Goal: Task Accomplishment & Management: Use online tool/utility

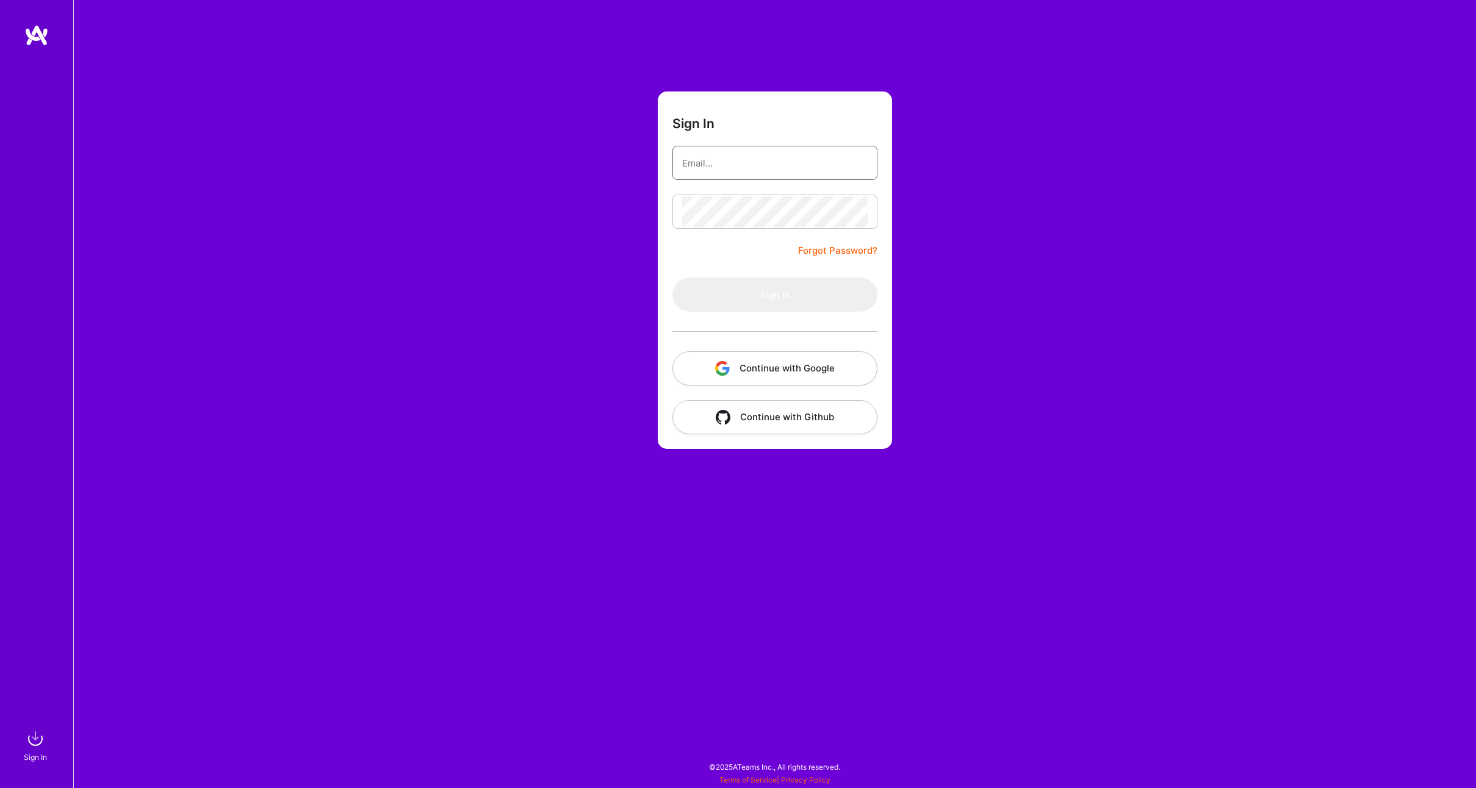
type input "[EMAIL_ADDRESS][DOMAIN_NAME]"
click at [720, 292] on button "Sign In" at bounding box center [774, 295] width 205 height 34
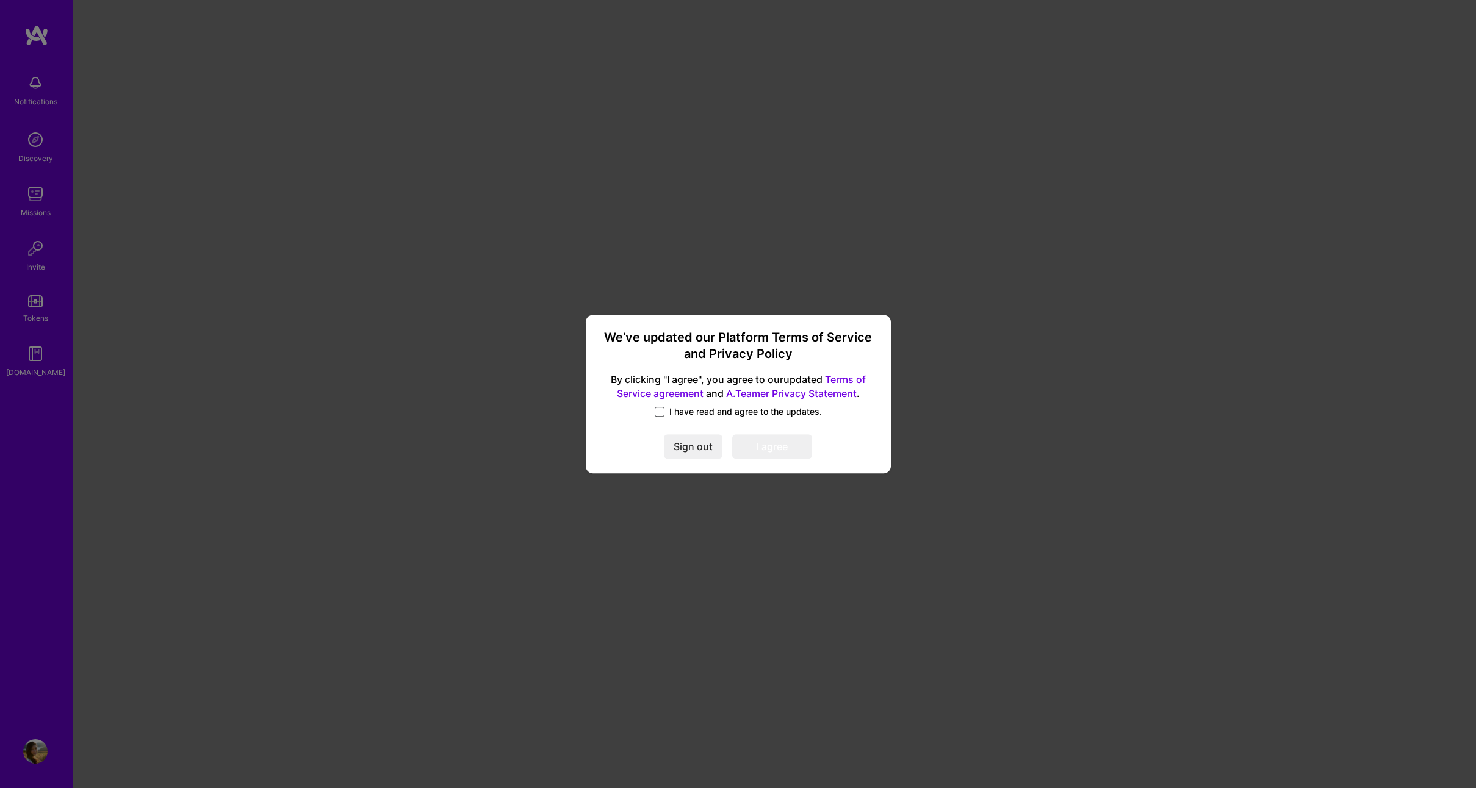
click at [661, 414] on span at bounding box center [660, 412] width 10 height 10
click at [0, 0] on input "I have read and agree to the updates." at bounding box center [0, 0] width 0 height 0
click at [750, 442] on button "I agree" at bounding box center [772, 446] width 80 height 24
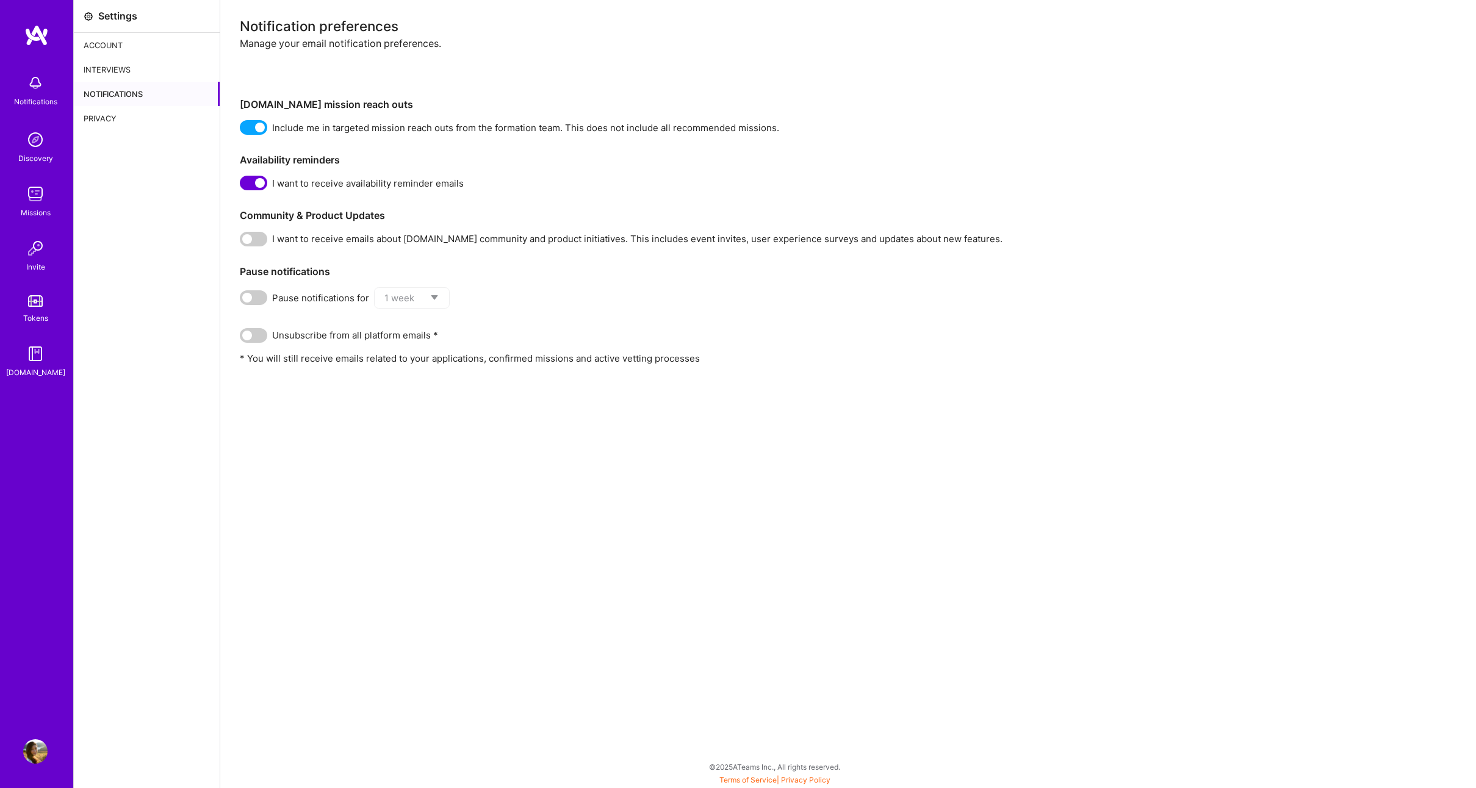
click at [30, 94] on img at bounding box center [35, 83] width 24 height 24
click at [30, 151] on img at bounding box center [35, 139] width 24 height 24
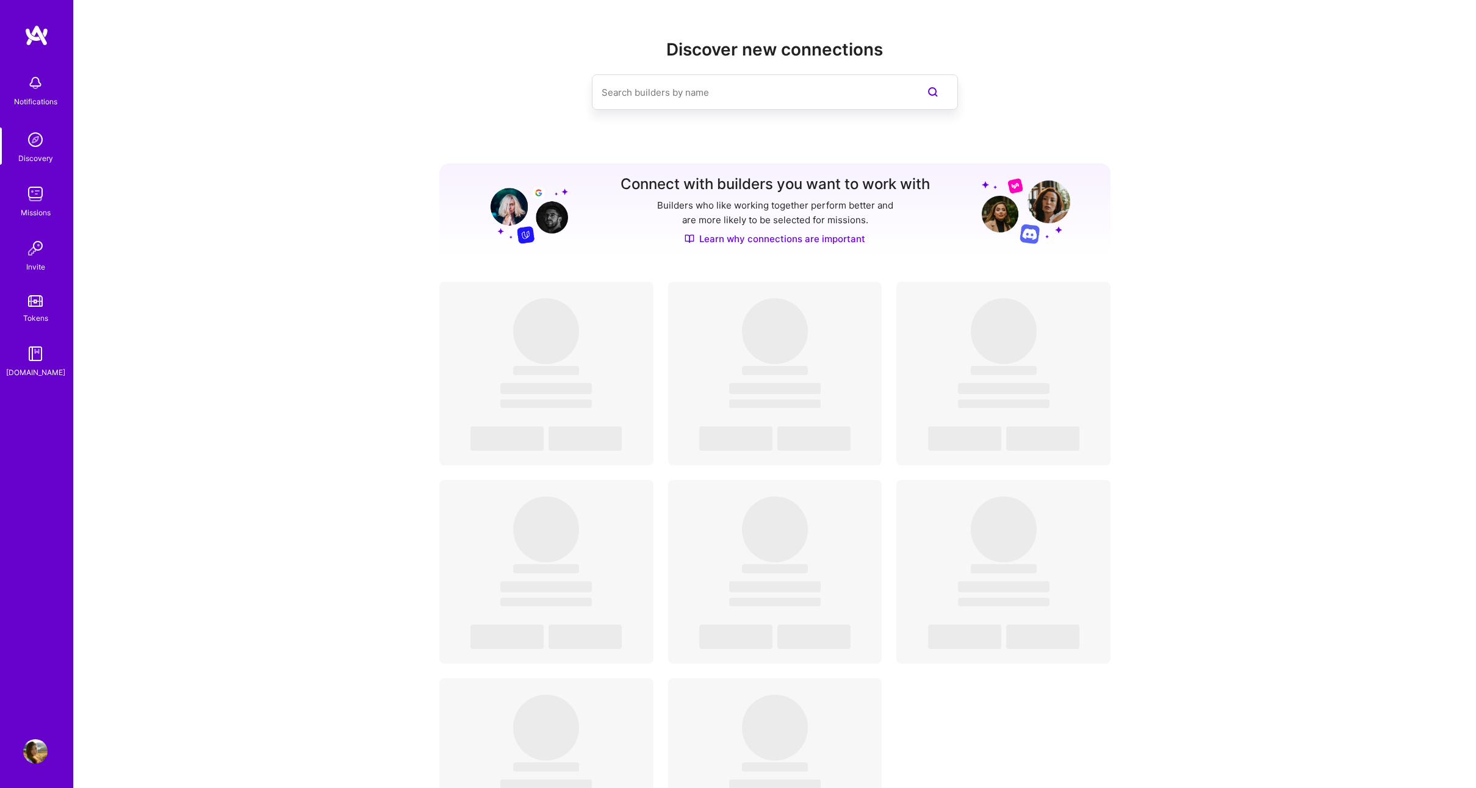
click at [35, 149] on img at bounding box center [35, 139] width 24 height 24
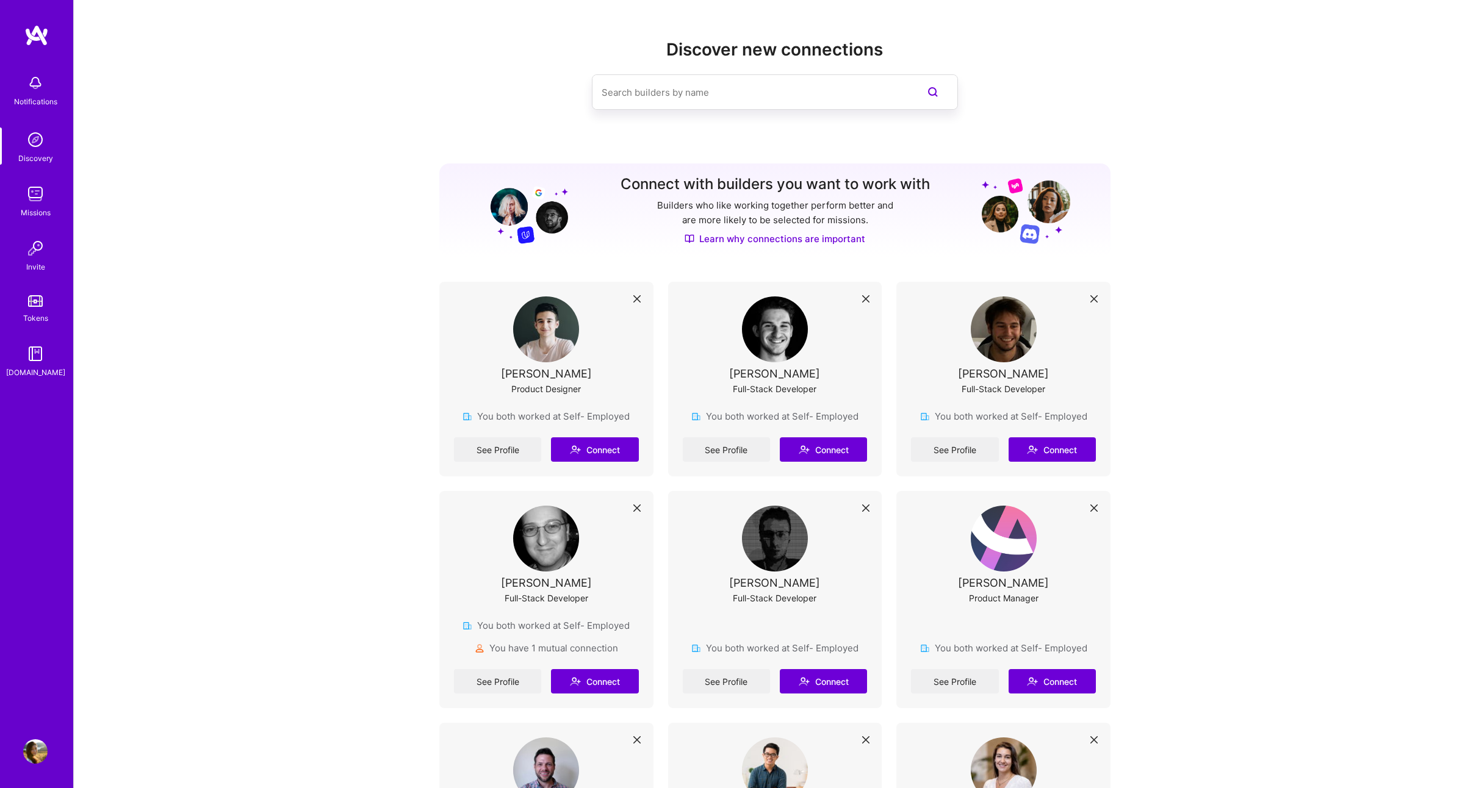
click at [37, 753] on img at bounding box center [35, 751] width 24 height 24
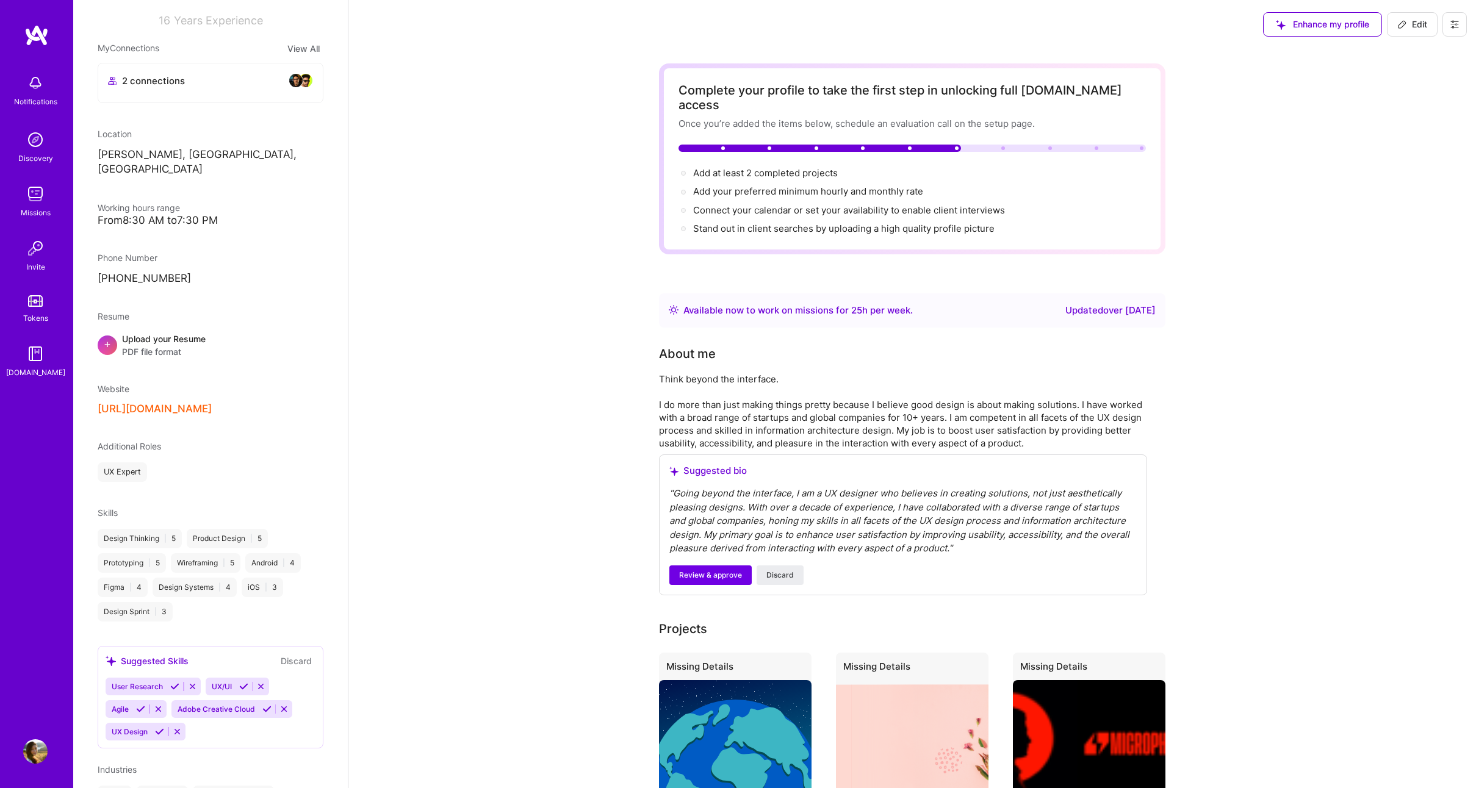
click at [33, 143] on img at bounding box center [35, 139] width 24 height 24
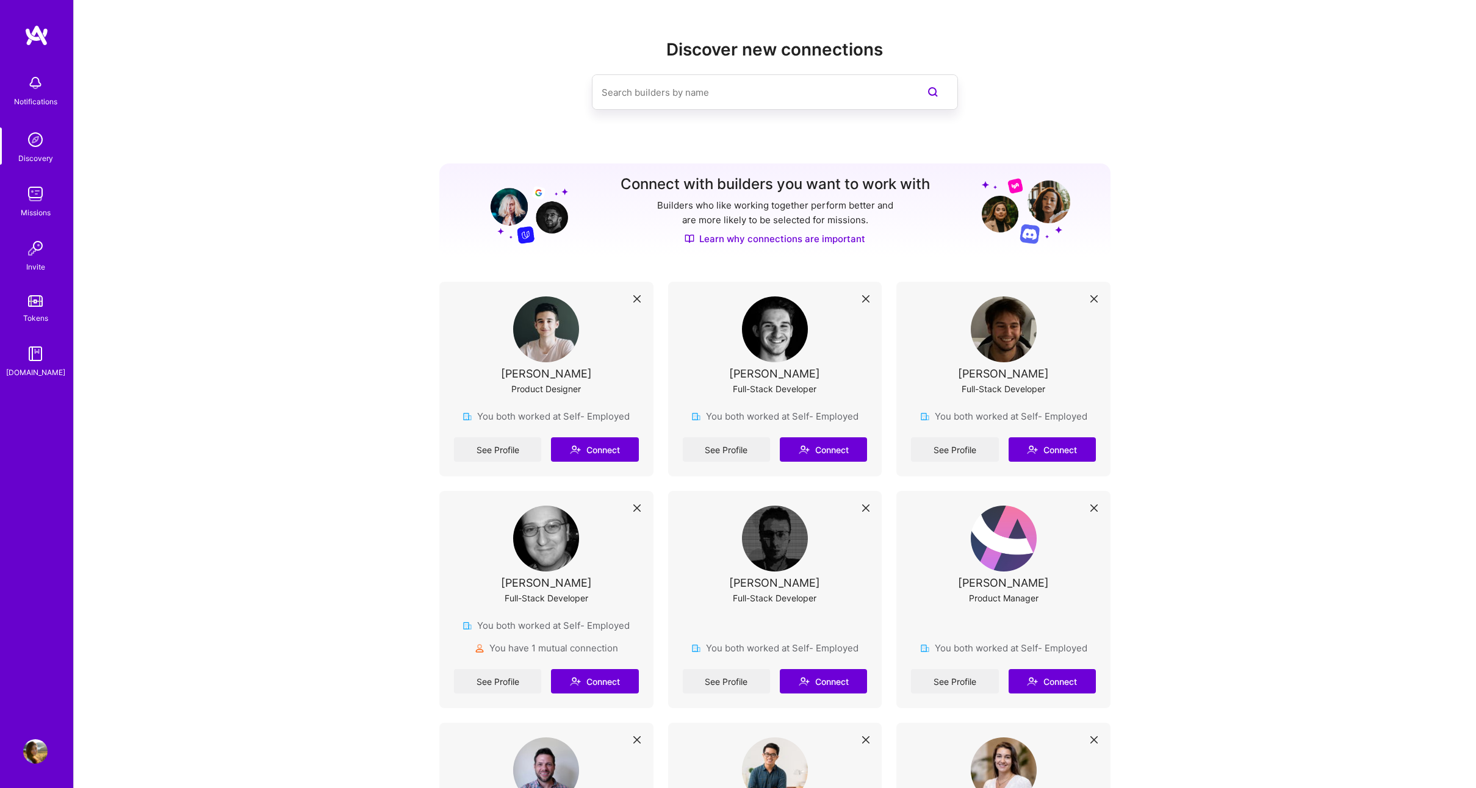
click at [35, 209] on div "Missions" at bounding box center [36, 212] width 30 height 13
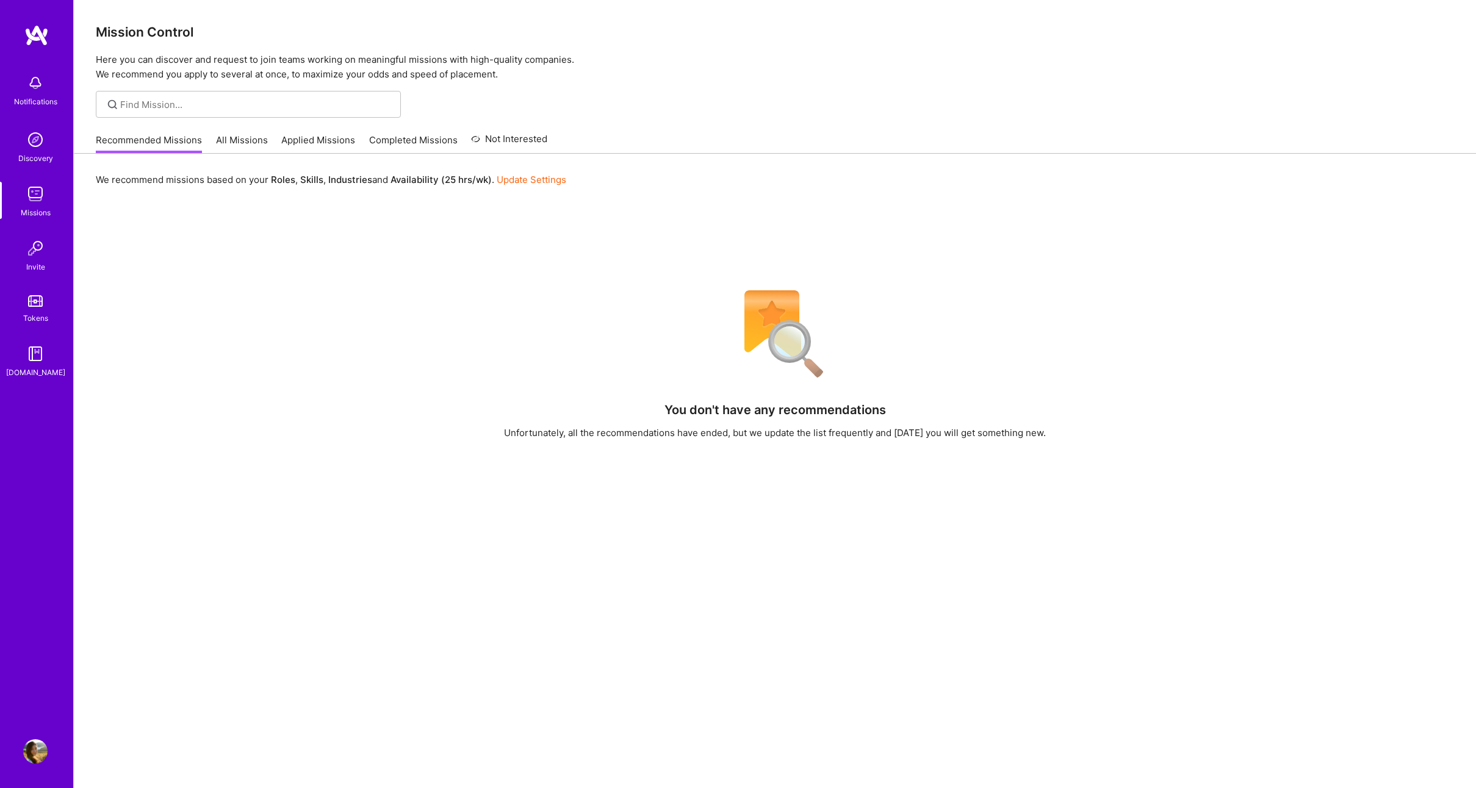
click at [237, 140] on link "All Missions" at bounding box center [242, 144] width 52 height 20
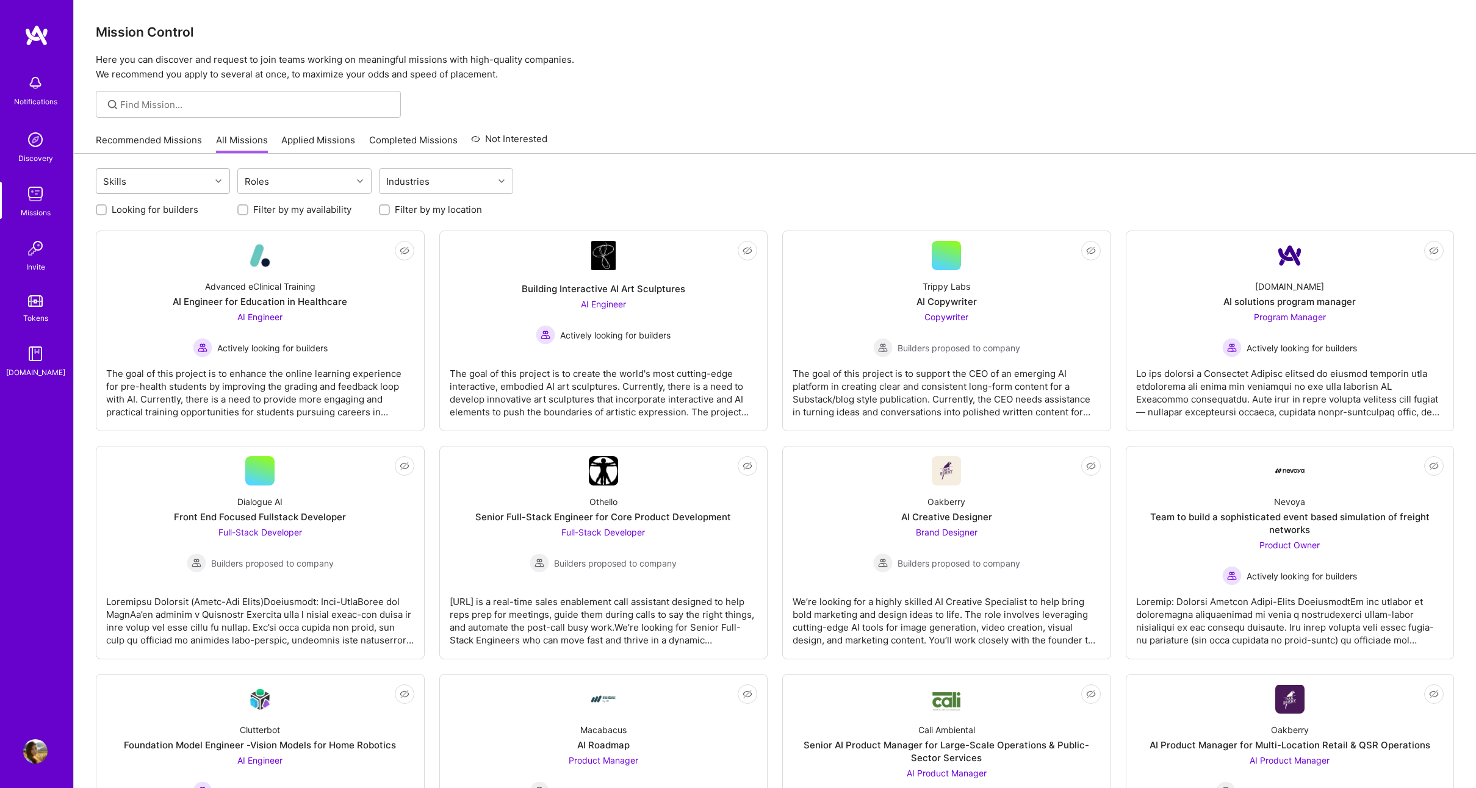
click at [212, 178] on div at bounding box center [219, 181] width 19 height 16
click at [110, 305] on div at bounding box center [108, 300] width 11 height 11
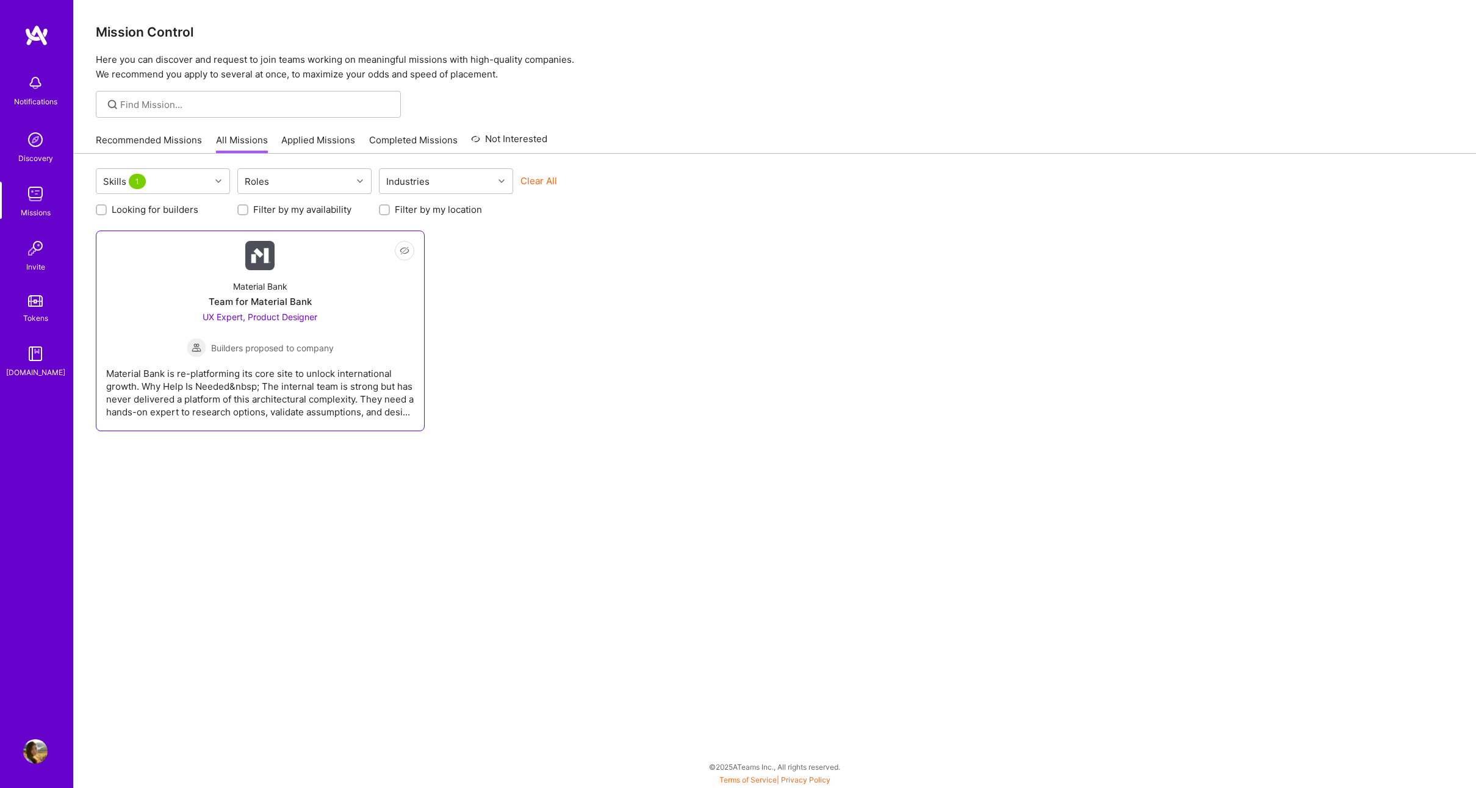
click at [314, 390] on div "Material Bank is re-platforming its core site to unlock international growth. W…" at bounding box center [260, 387] width 308 height 61
